Goal: Navigation & Orientation: Find specific page/section

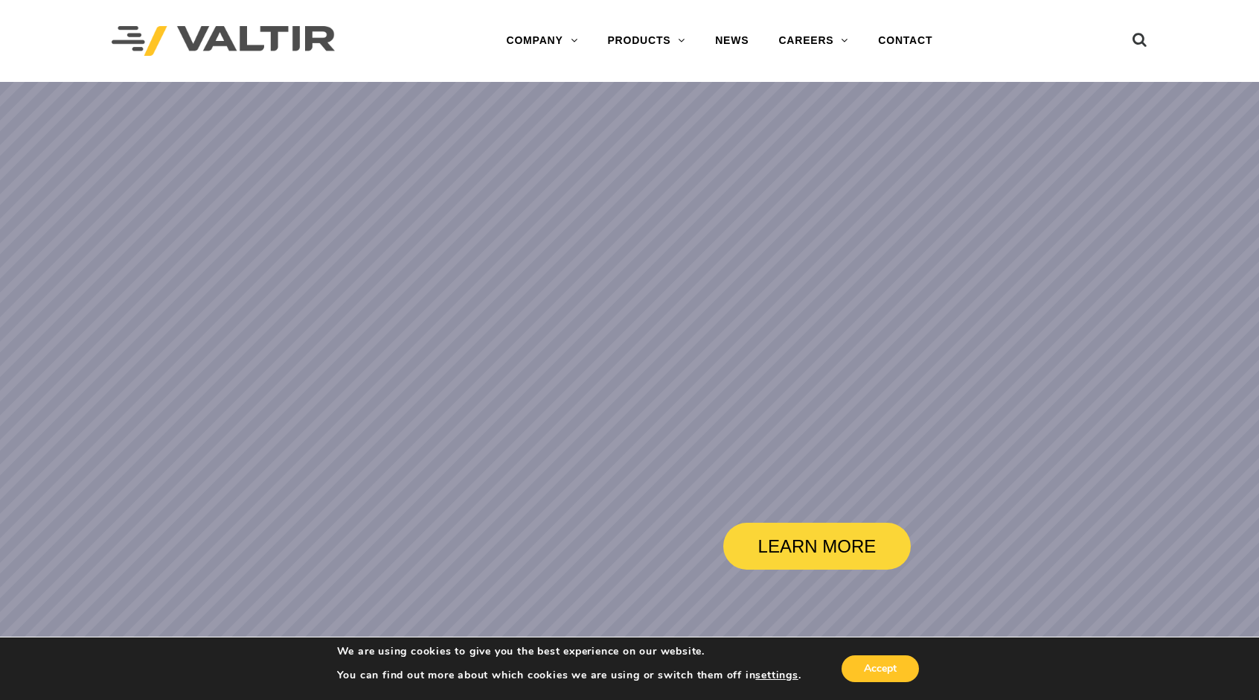
click at [212, 41] on img at bounding box center [223, 41] width 223 height 31
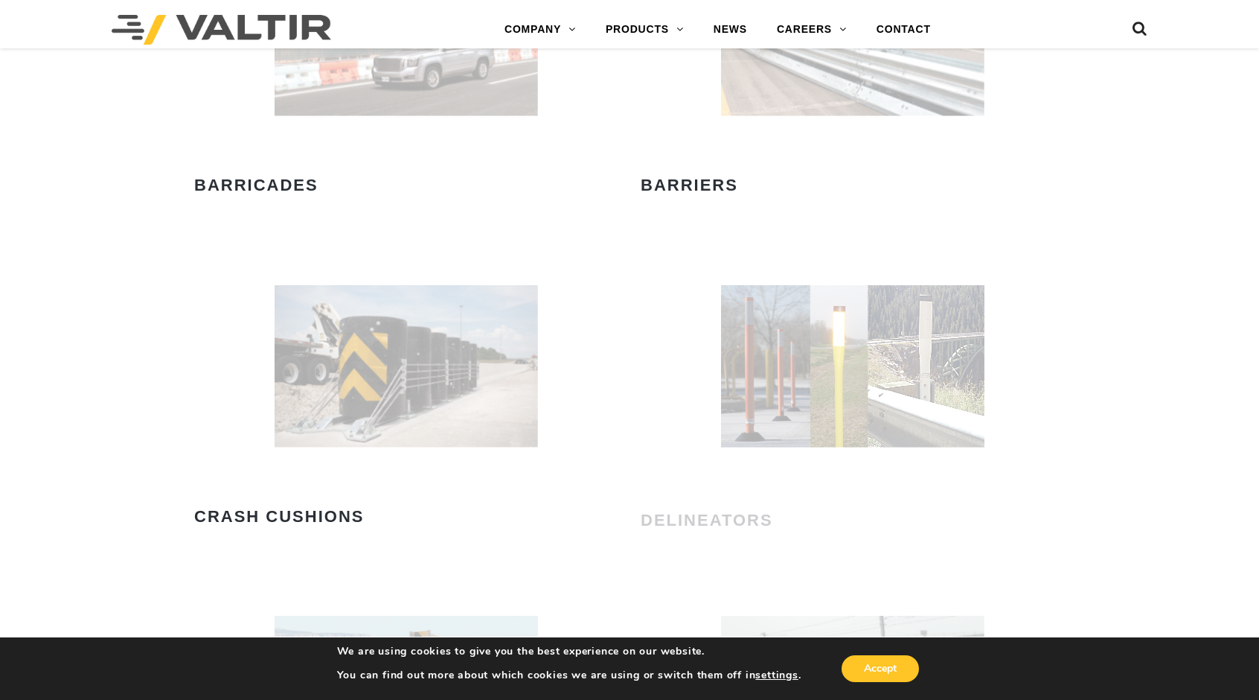
scroll to position [1134, 0]
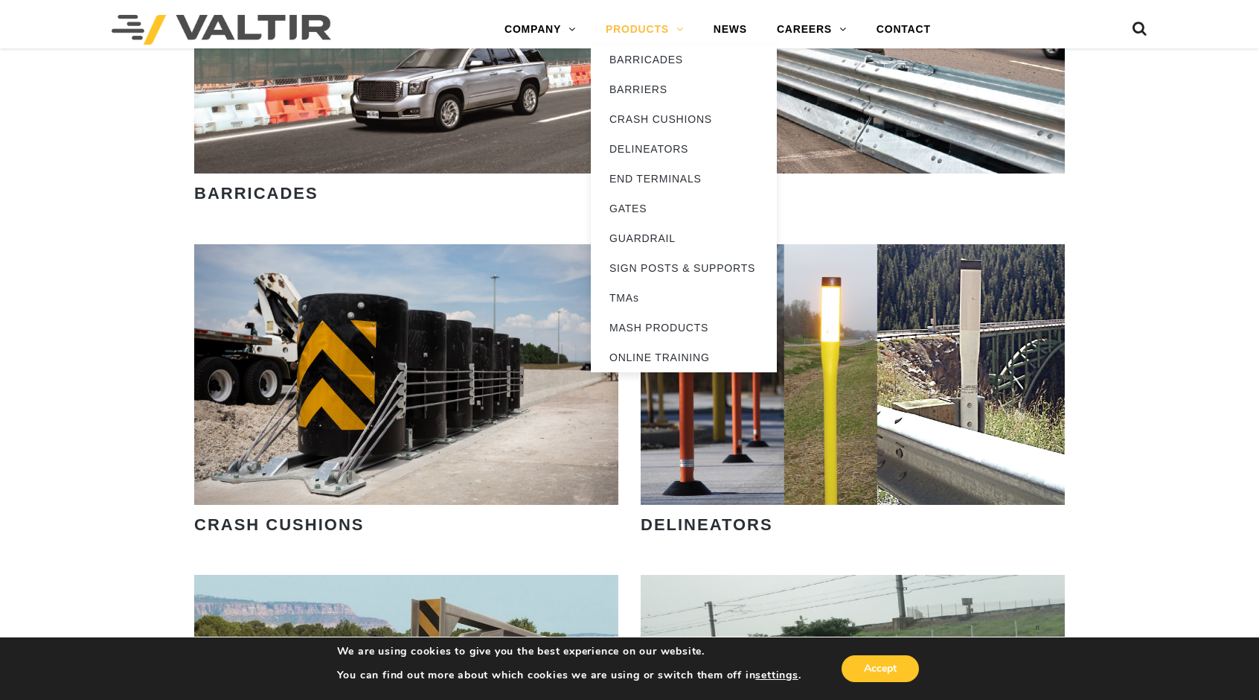
click at [637, 31] on link "PRODUCTS" at bounding box center [645, 30] width 108 height 30
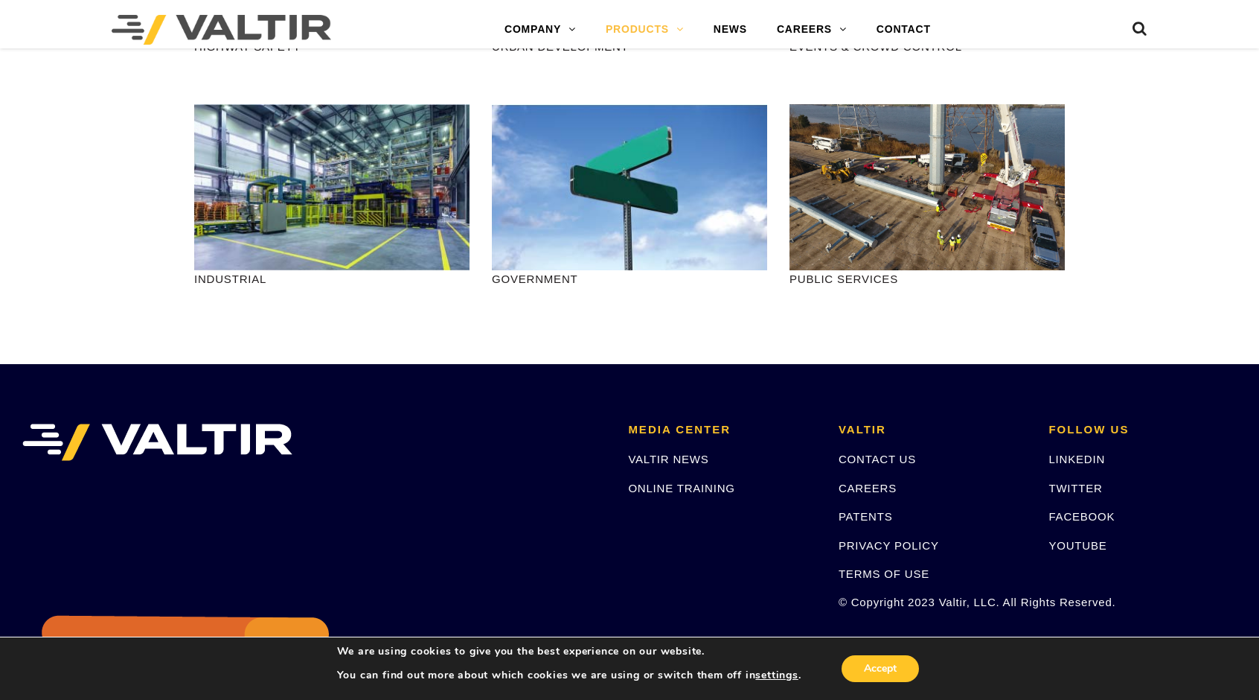
scroll to position [1786, 0]
